Goal: Browse casually

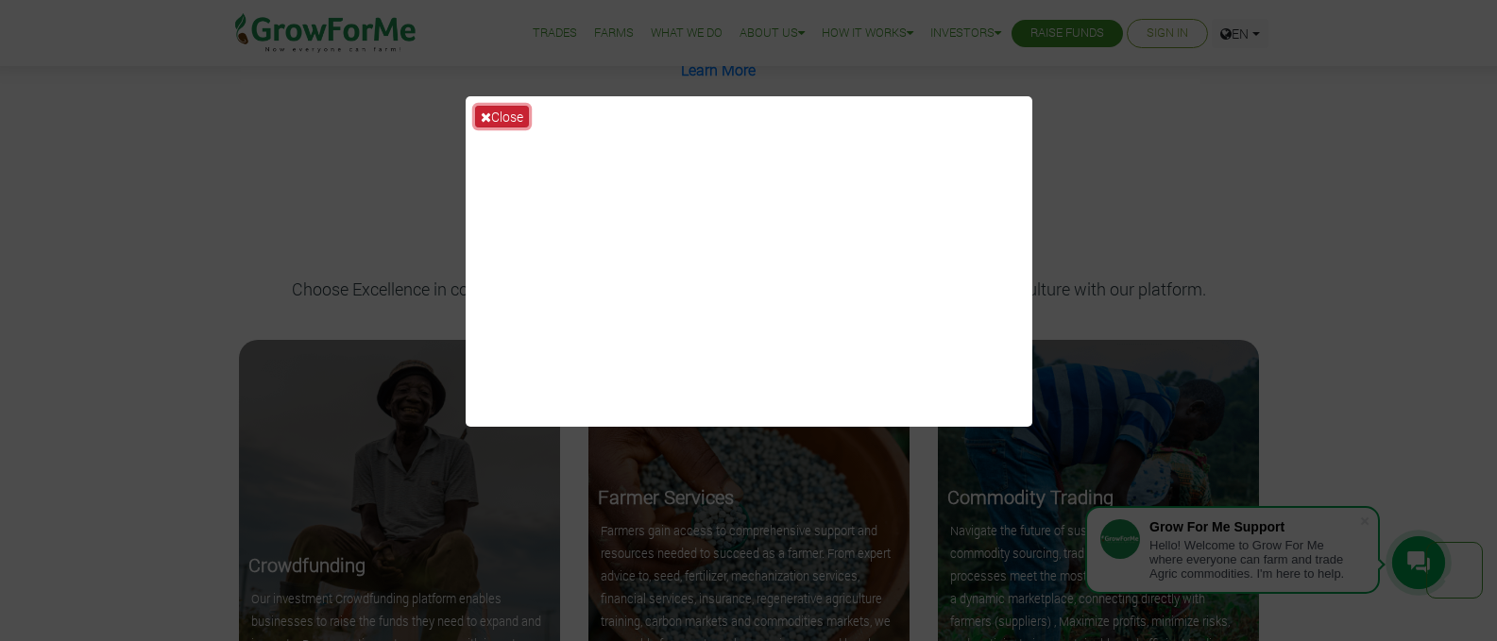
click at [482, 115] on icon at bounding box center [486, 116] width 10 height 13
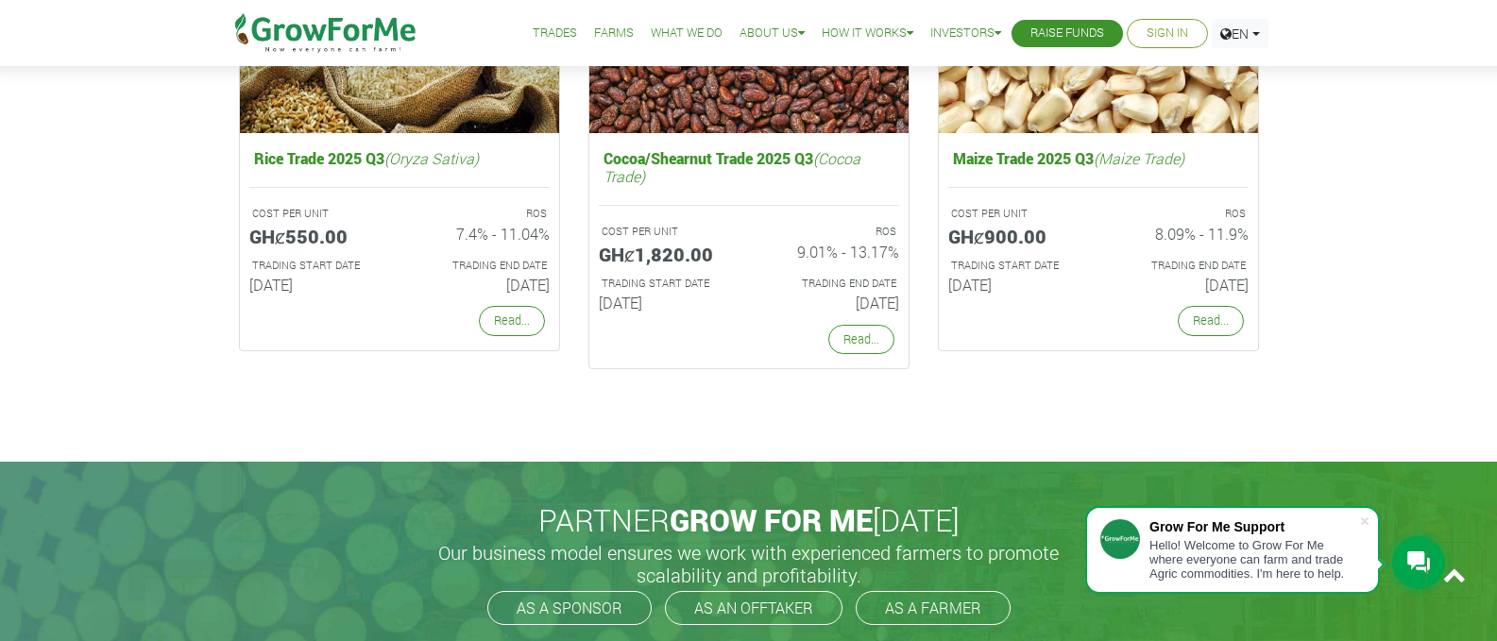
scroll to position [3777, 0]
